Goal: Task Accomplishment & Management: Manage account settings

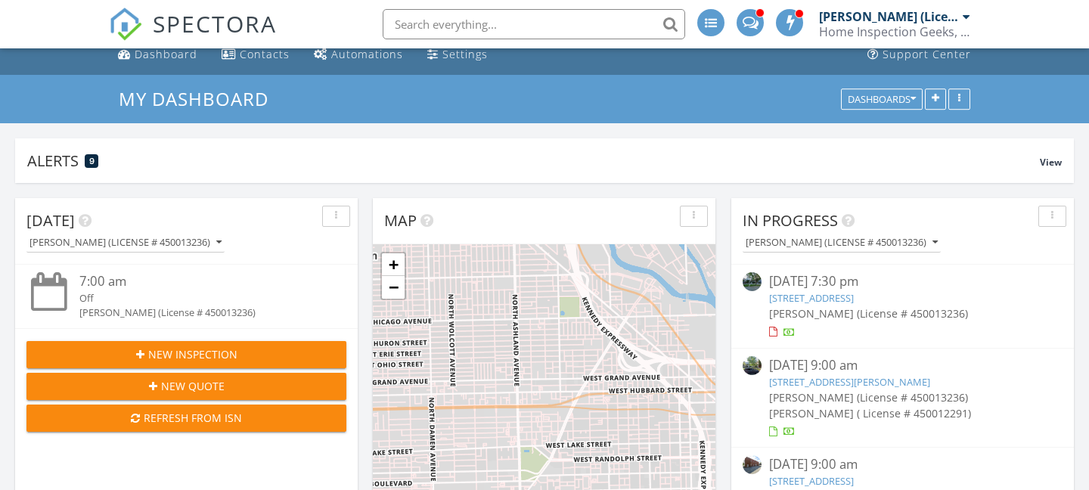
scroll to position [16, 0]
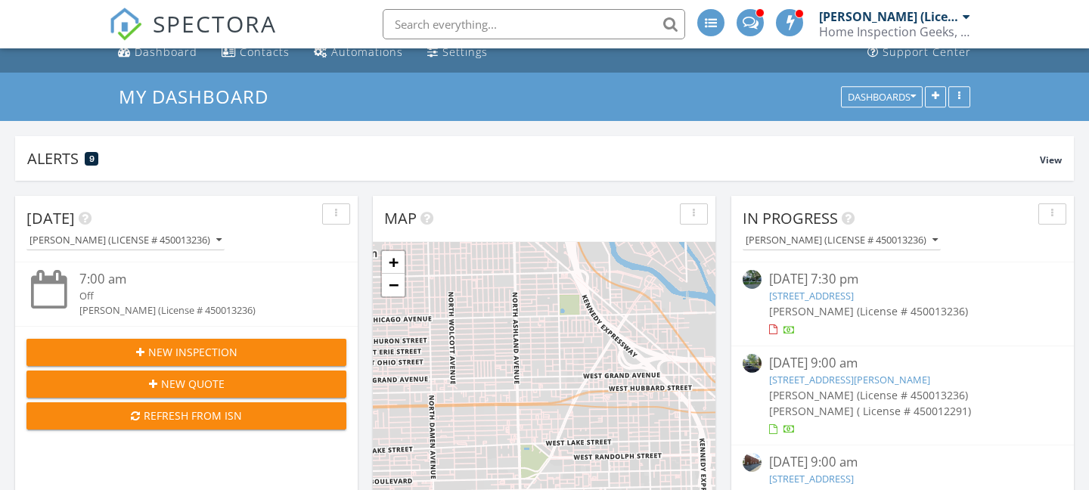
click at [852, 380] on link "2533 W Belden Ave, Chicago, IL 60647" at bounding box center [849, 380] width 161 height 14
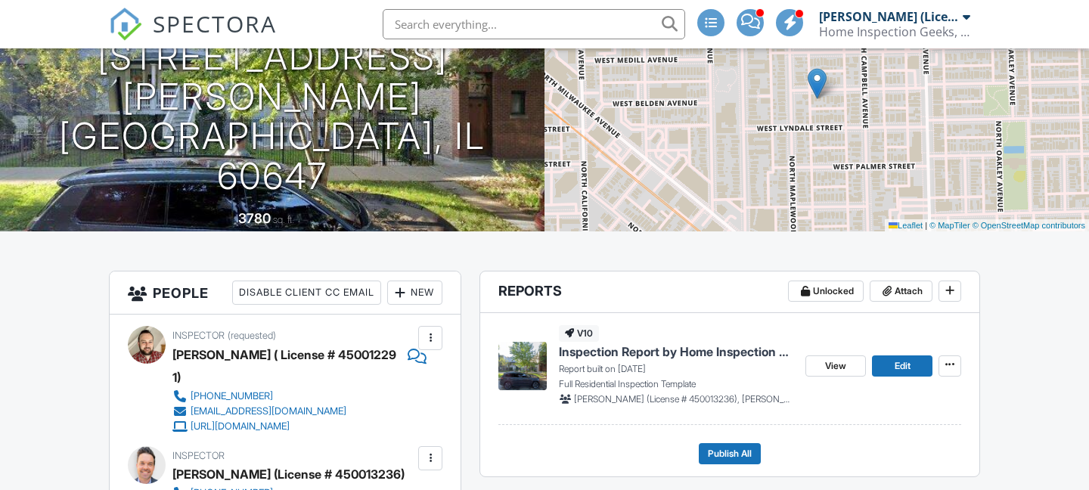
scroll to position [176, 0]
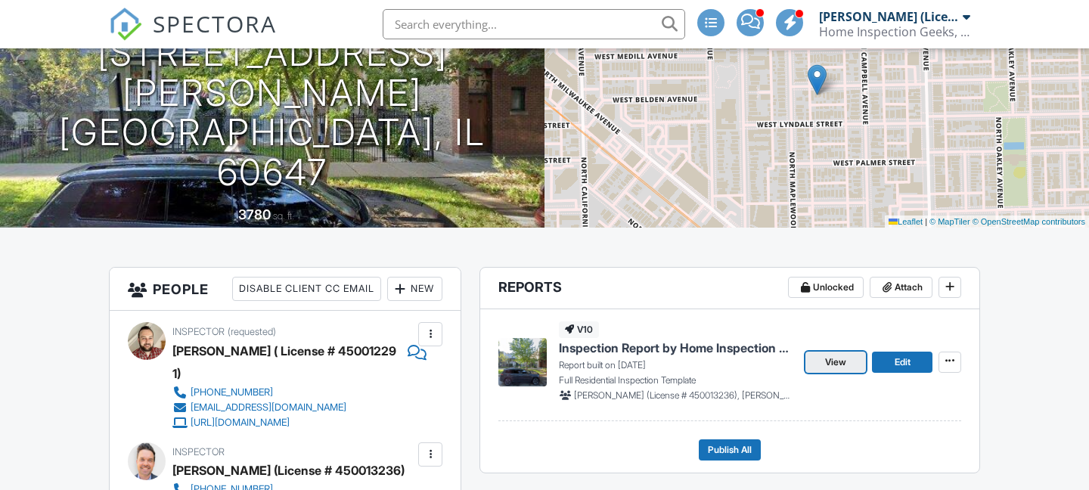
click at [843, 362] on span "View" at bounding box center [835, 362] width 21 height 15
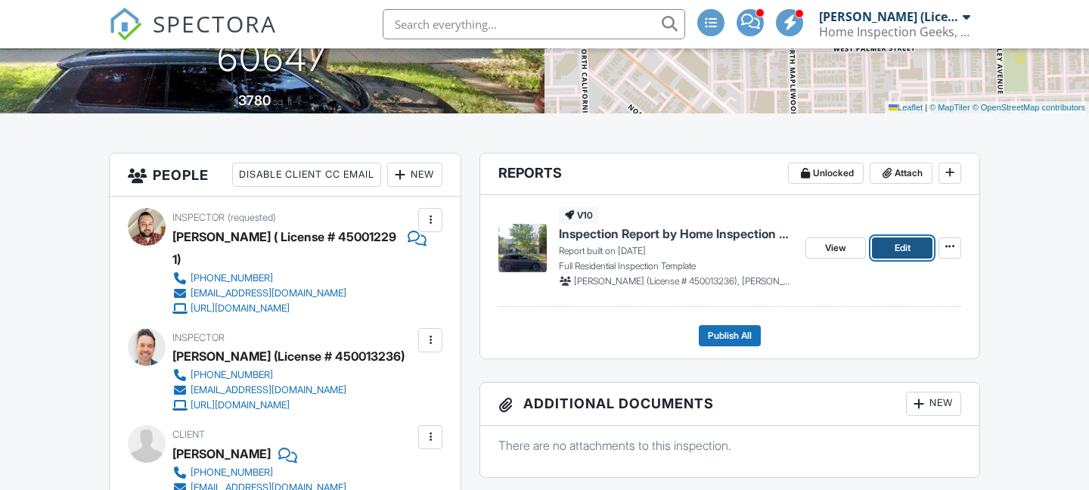
click at [905, 243] on span "Edit" at bounding box center [903, 248] width 16 height 15
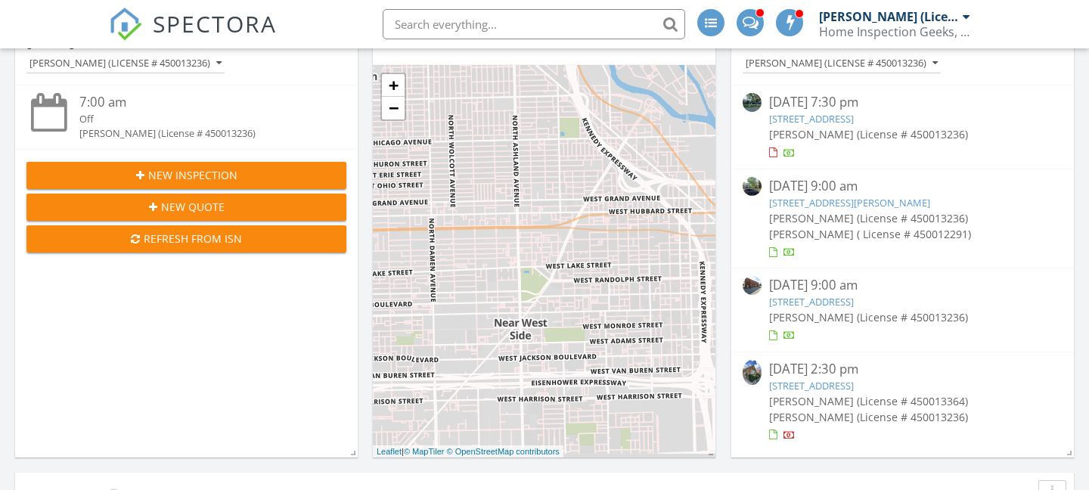
scroll to position [194, 0]
click at [821, 202] on link "2533 W Belden Ave, Chicago, IL 60647" at bounding box center [849, 202] width 161 height 14
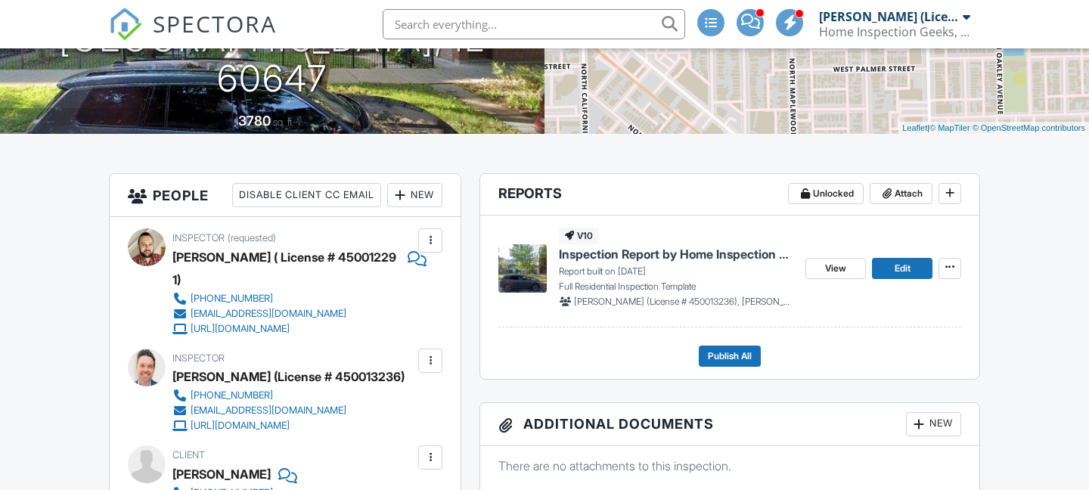
scroll to position [415, 0]
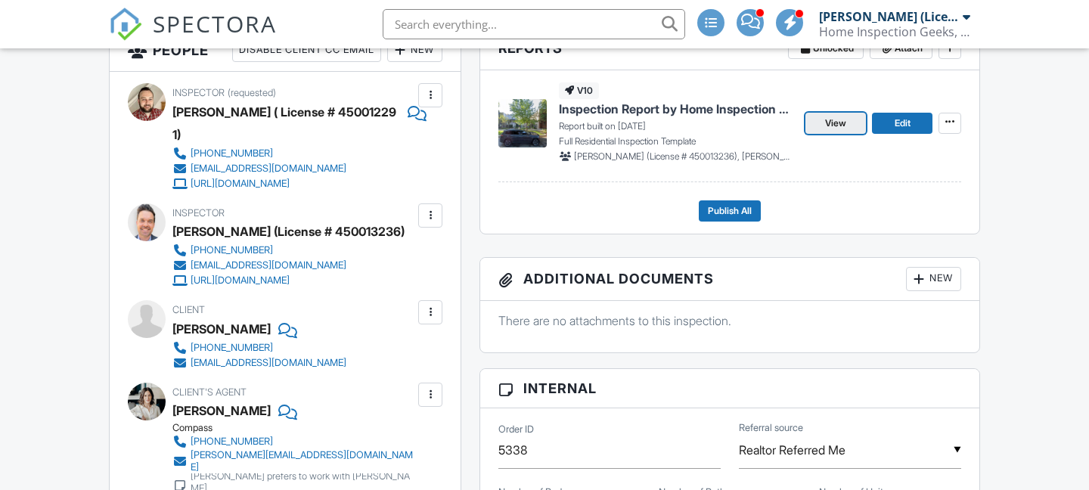
click at [828, 126] on span "View" at bounding box center [835, 123] width 21 height 15
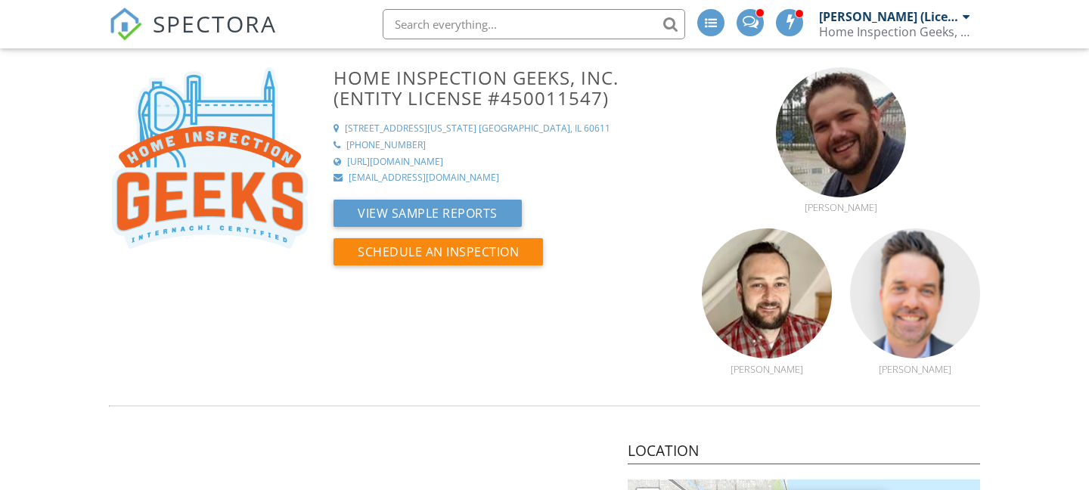
click at [191, 30] on span "SPECTORA" at bounding box center [215, 24] width 124 height 32
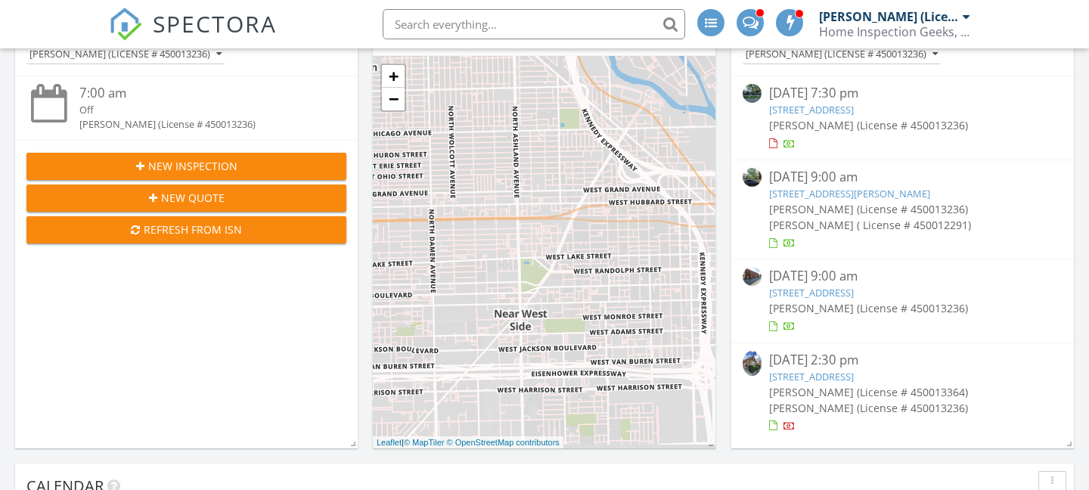
scroll to position [203, 0]
click at [873, 188] on link "2533 W Belden Ave, Chicago, IL 60647" at bounding box center [849, 193] width 161 height 14
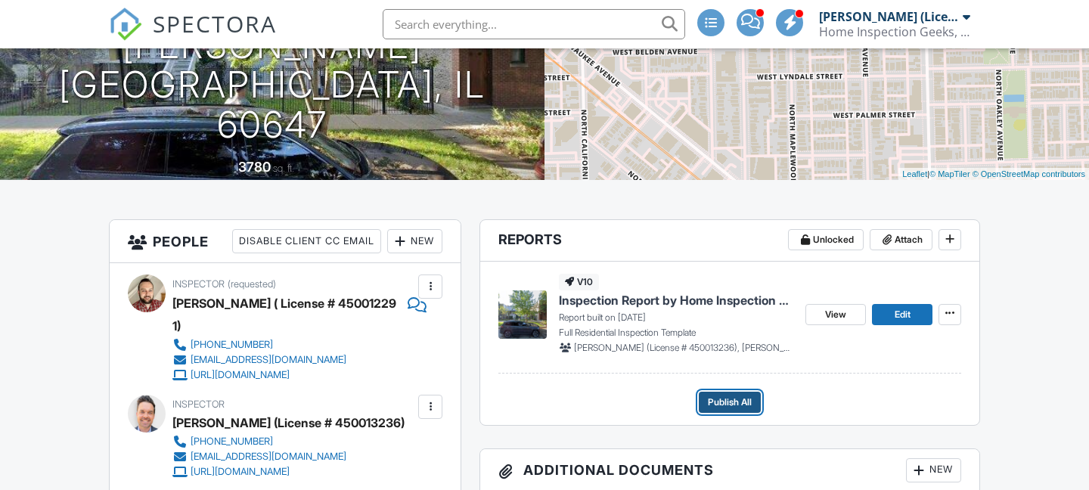
click at [731, 397] on span "Publish All" at bounding box center [730, 402] width 44 height 15
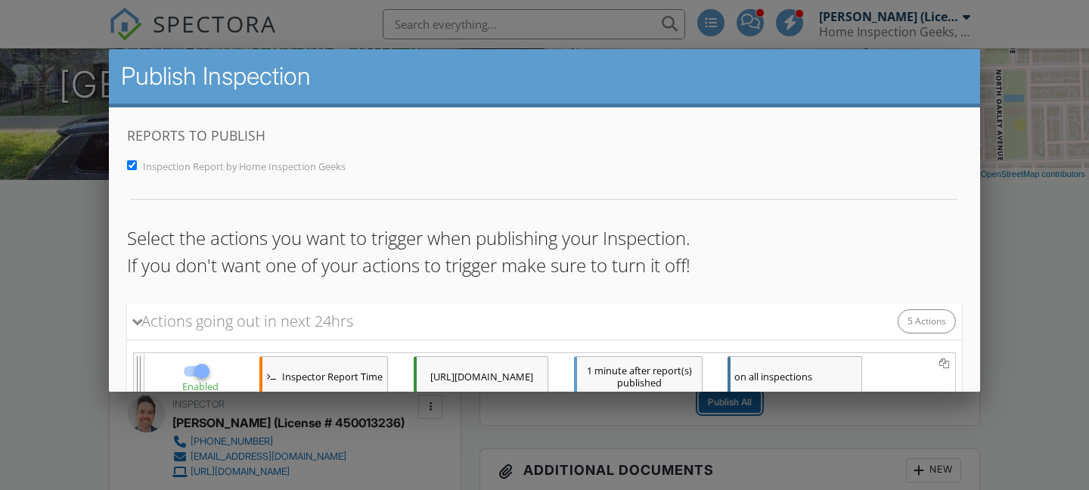
scroll to position [330, 0]
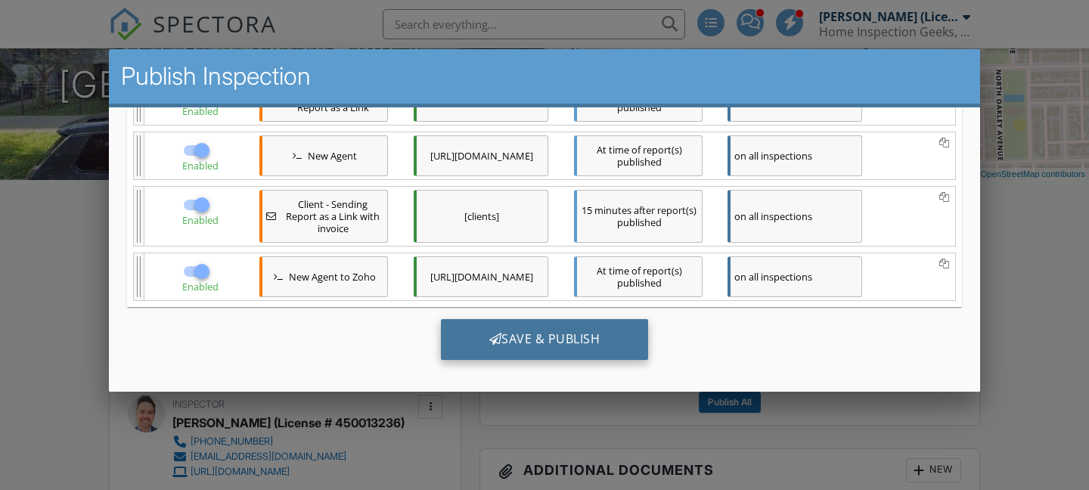
click at [542, 337] on div "Save & Publish" at bounding box center [545, 338] width 208 height 41
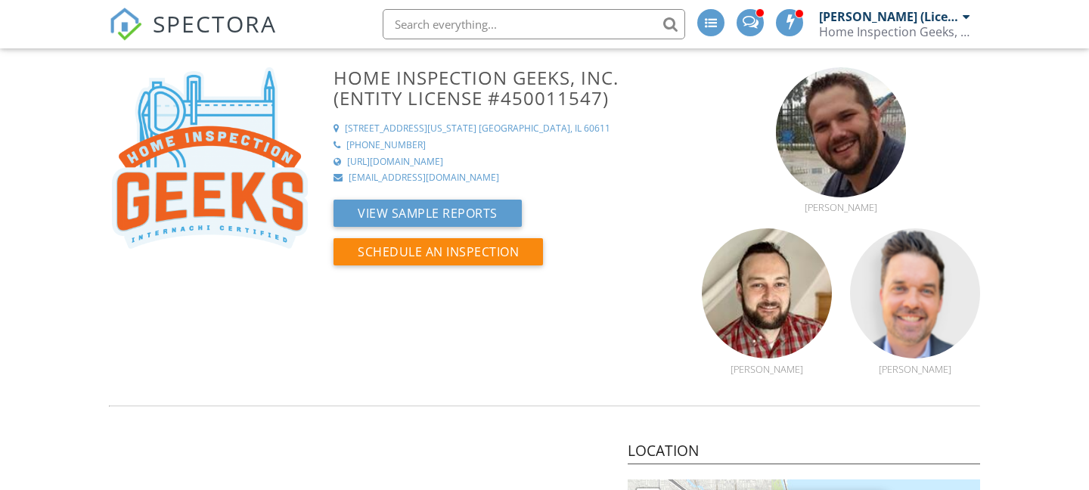
click at [192, 28] on span "SPECTORA" at bounding box center [215, 24] width 124 height 32
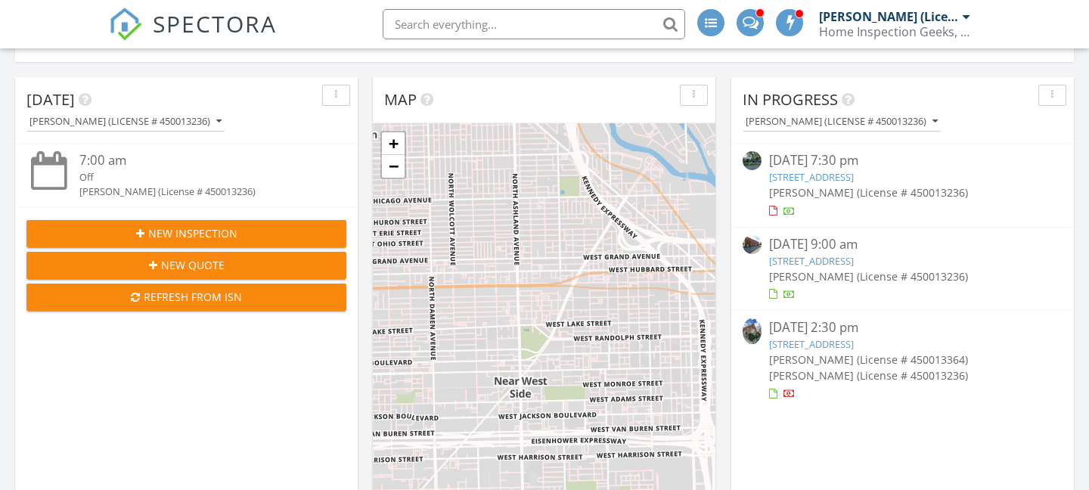
scroll to position [142, 0]
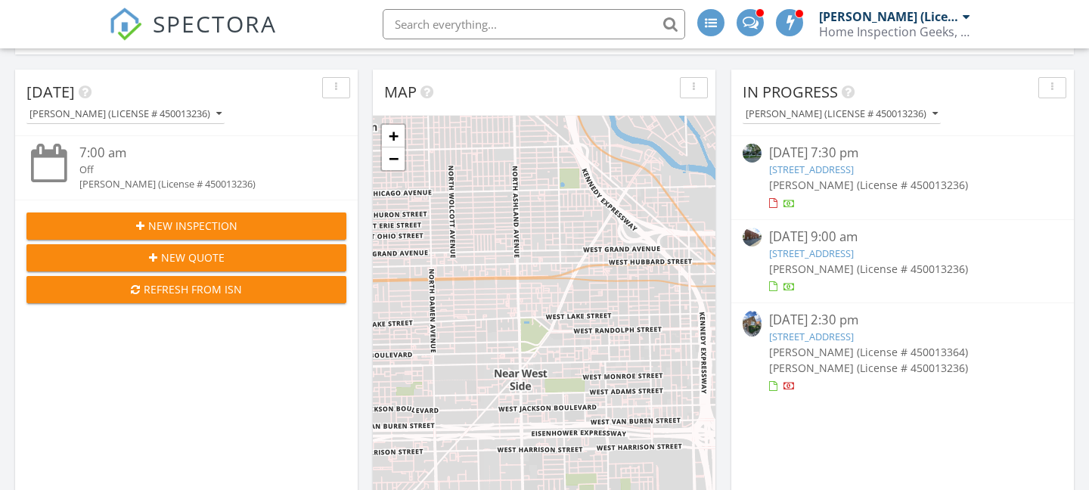
click at [828, 338] on link "2328 N Normandy Ave, Chicago, IL 60707" at bounding box center [811, 337] width 85 height 14
